Goal: Information Seeking & Learning: Learn about a topic

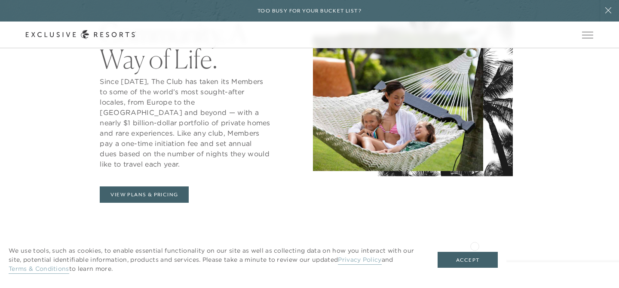
scroll to position [382, 0]
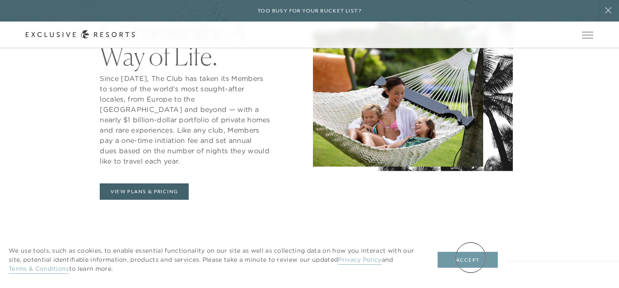
click at [471, 257] on button "Accept" at bounding box center [468, 259] width 60 height 16
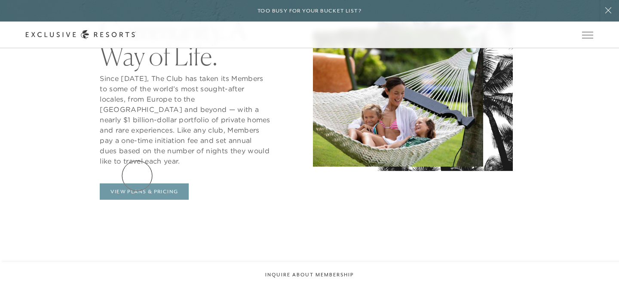
click at [137, 183] on link "View Plans & Pricing" at bounding box center [144, 191] width 89 height 16
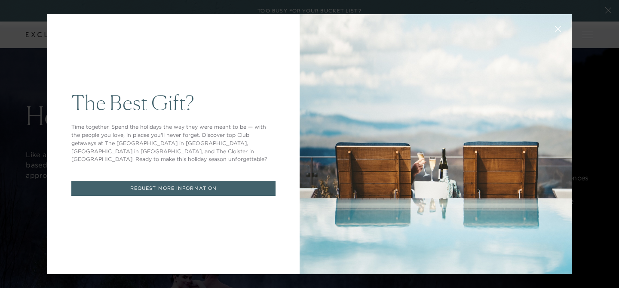
click at [553, 27] on button at bounding box center [558, 28] width 21 height 21
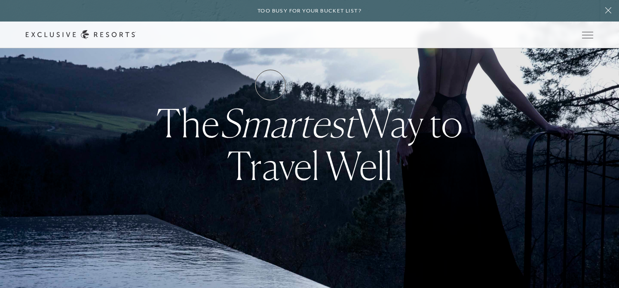
click at [0, 0] on link "How it works" at bounding box center [0, 0] width 0 height 0
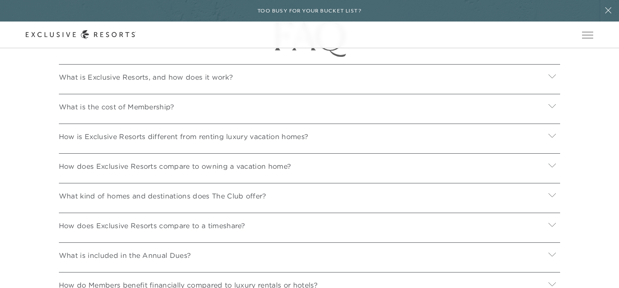
scroll to position [2878, 0]
click at [130, 79] on p "What is Exclusive Resorts, and how does it work?" at bounding box center [146, 76] width 174 height 10
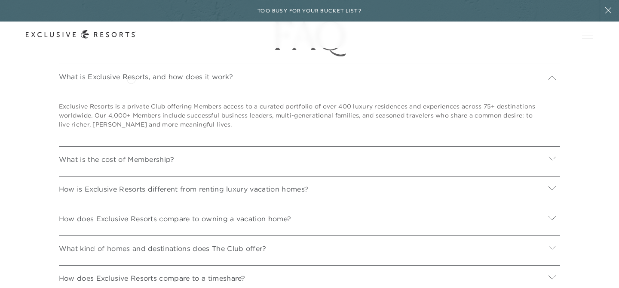
drag, startPoint x: 131, startPoint y: 78, endPoint x: 129, endPoint y: 85, distance: 7.2
click at [131, 78] on p "What is Exclusive Resorts, and how does it work?" at bounding box center [146, 76] width 174 height 10
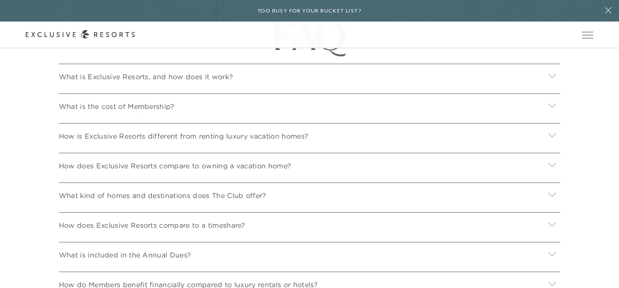
click at [137, 107] on p "What is the cost of Membership?" at bounding box center [117, 106] width 116 height 10
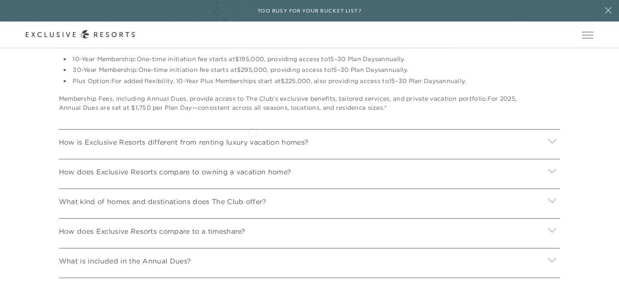
scroll to position [2980, 0]
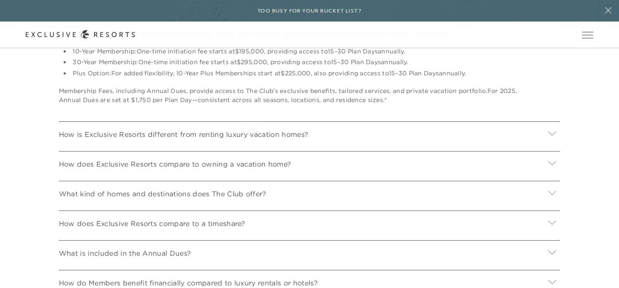
click at [252, 132] on p "How is Exclusive Resorts different from renting luxury vacation homes?" at bounding box center [183, 134] width 249 height 10
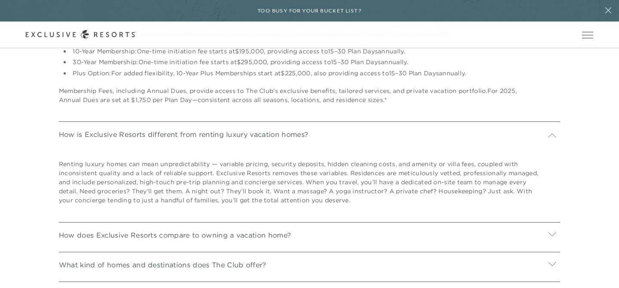
click at [252, 132] on p "How is Exclusive Resorts different from renting luxury vacation homes?" at bounding box center [183, 134] width 249 height 10
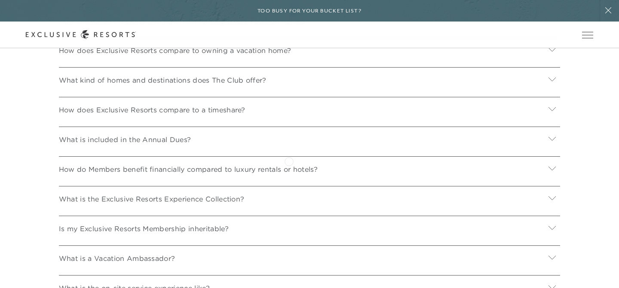
scroll to position [3096, 0]
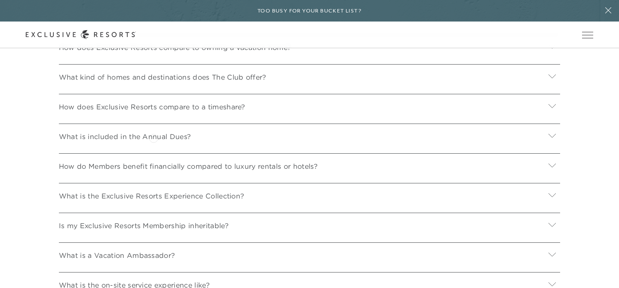
click at [153, 137] on p "What is included in the Annual Dues?" at bounding box center [125, 136] width 132 height 10
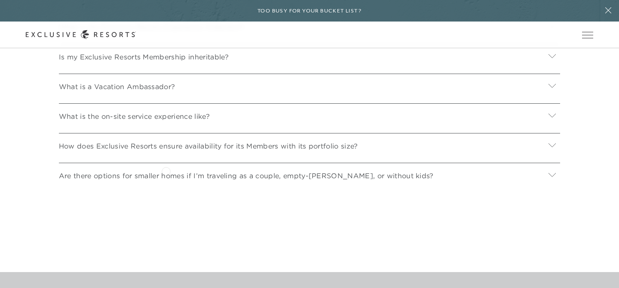
scroll to position [3420, 0]
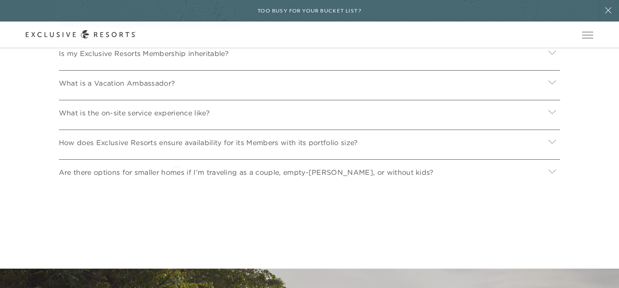
click at [176, 169] on p "Are there options for smaller homes if I’m traveling as a couple, empty-[PERSON…" at bounding box center [246, 172] width 375 height 10
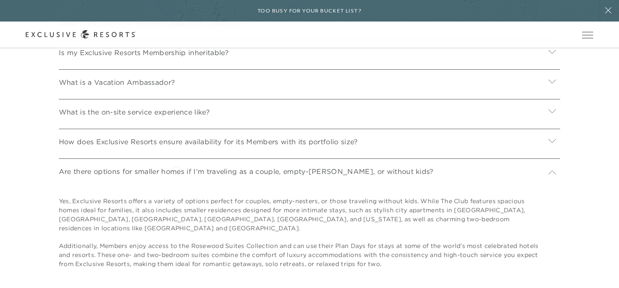
click at [176, 169] on p "Are there options for smaller homes if I’m traveling as a couple, empty-[PERSON…" at bounding box center [246, 171] width 375 height 10
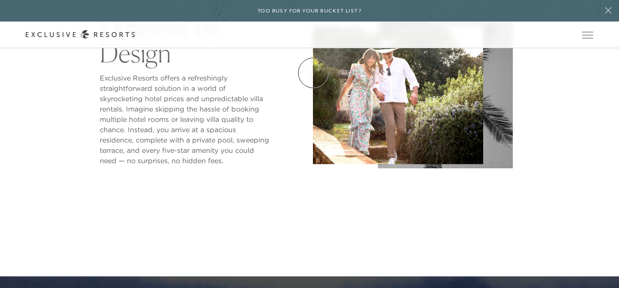
scroll to position [374, 0]
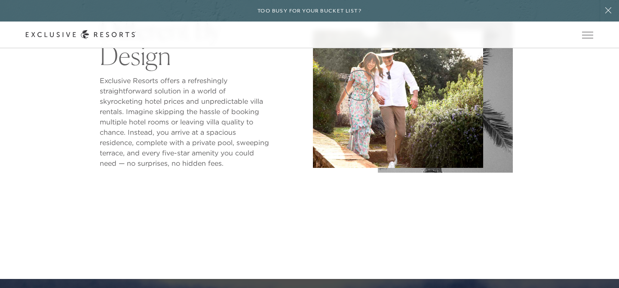
click at [0, 0] on link "VIP Benefits" at bounding box center [0, 0] width 0 height 0
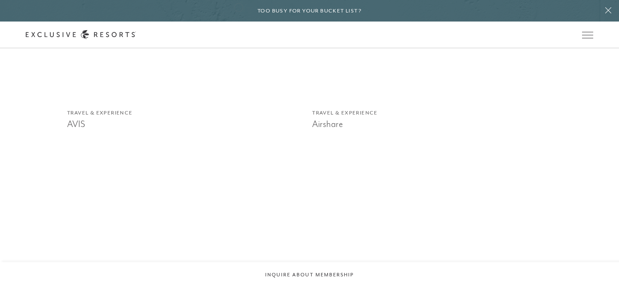
scroll to position [1034, 0]
